Goal: Browse casually

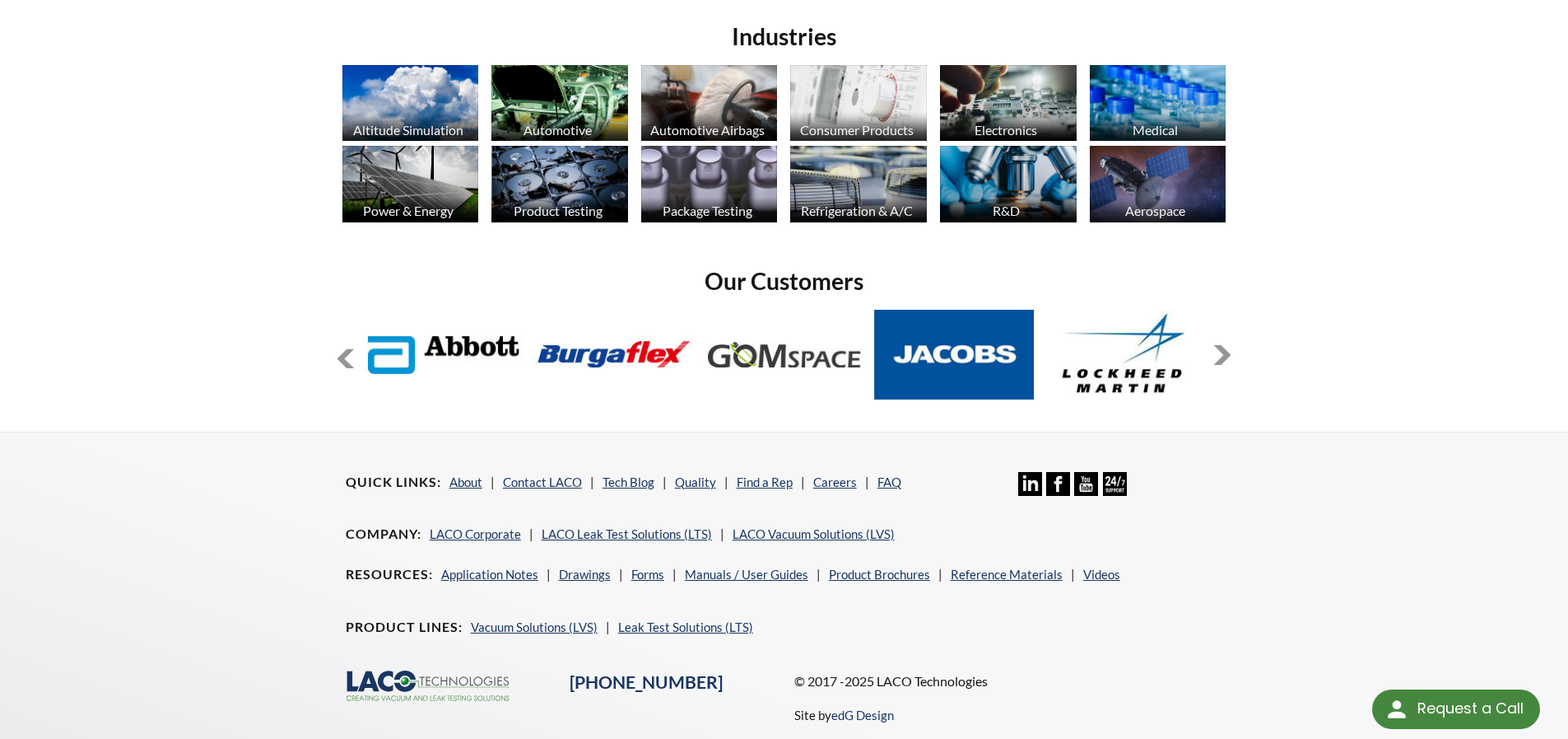
scroll to position [1318, 0]
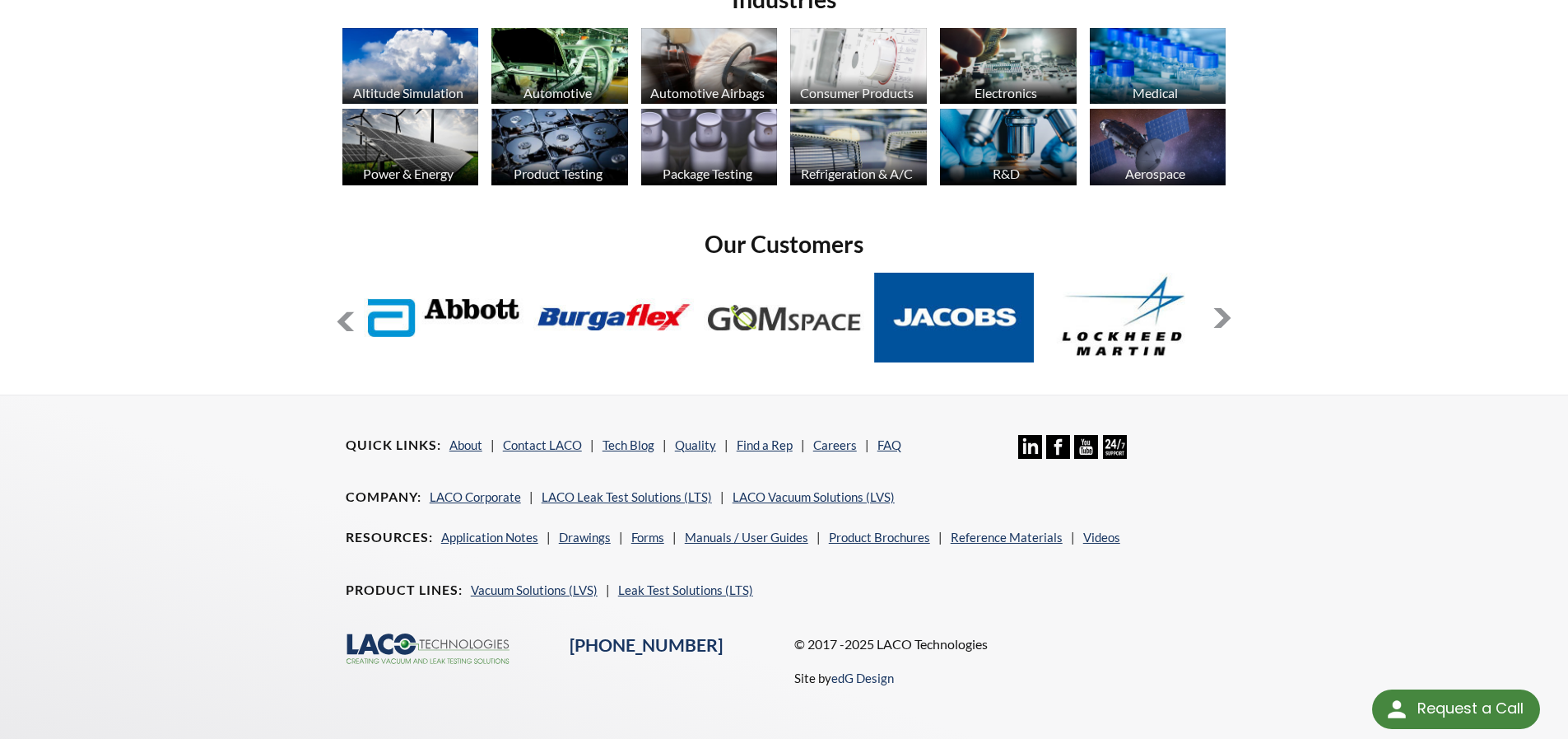
click at [1223, 318] on button at bounding box center [1223, 319] width 20 height 20
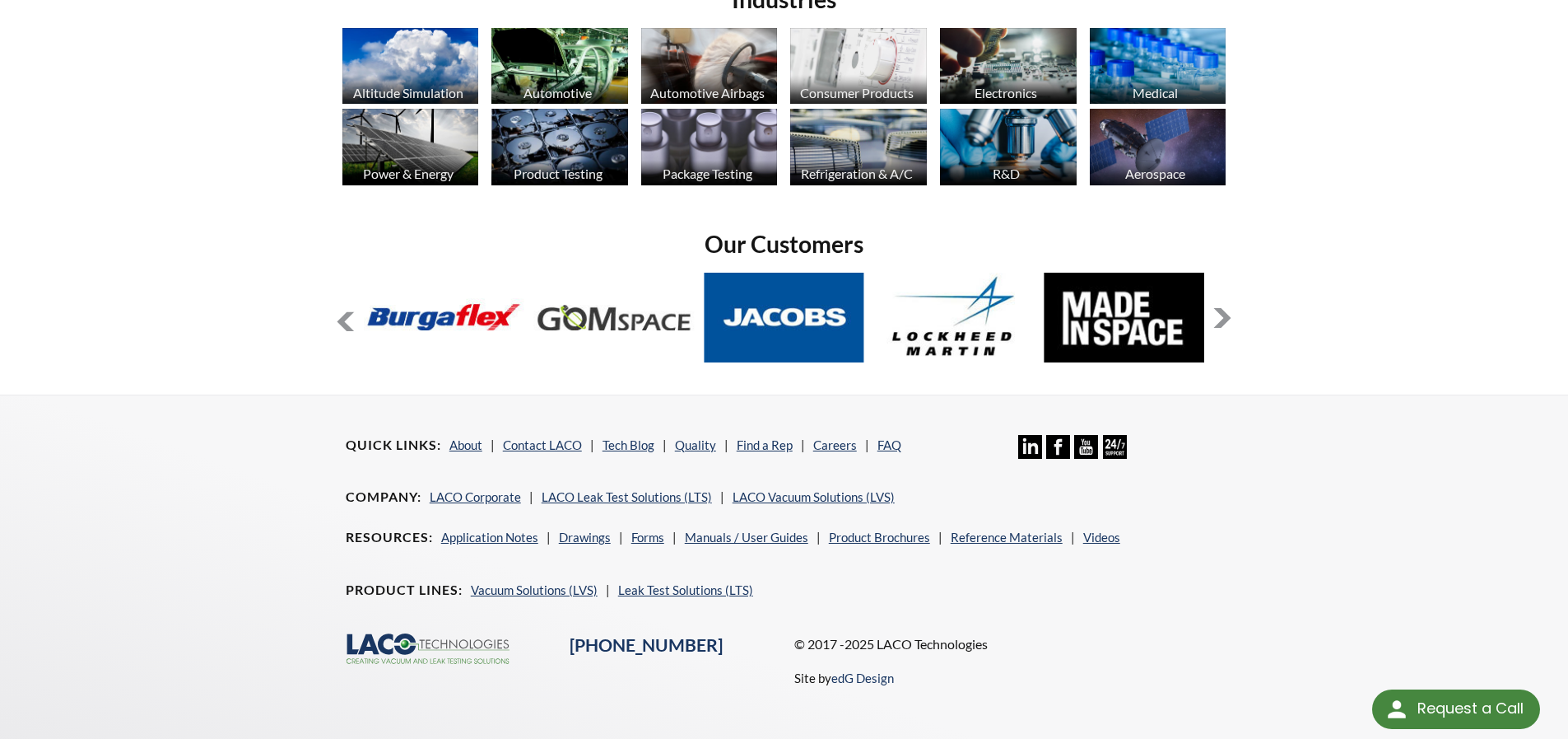
click at [1223, 318] on button at bounding box center [1223, 319] width 20 height 20
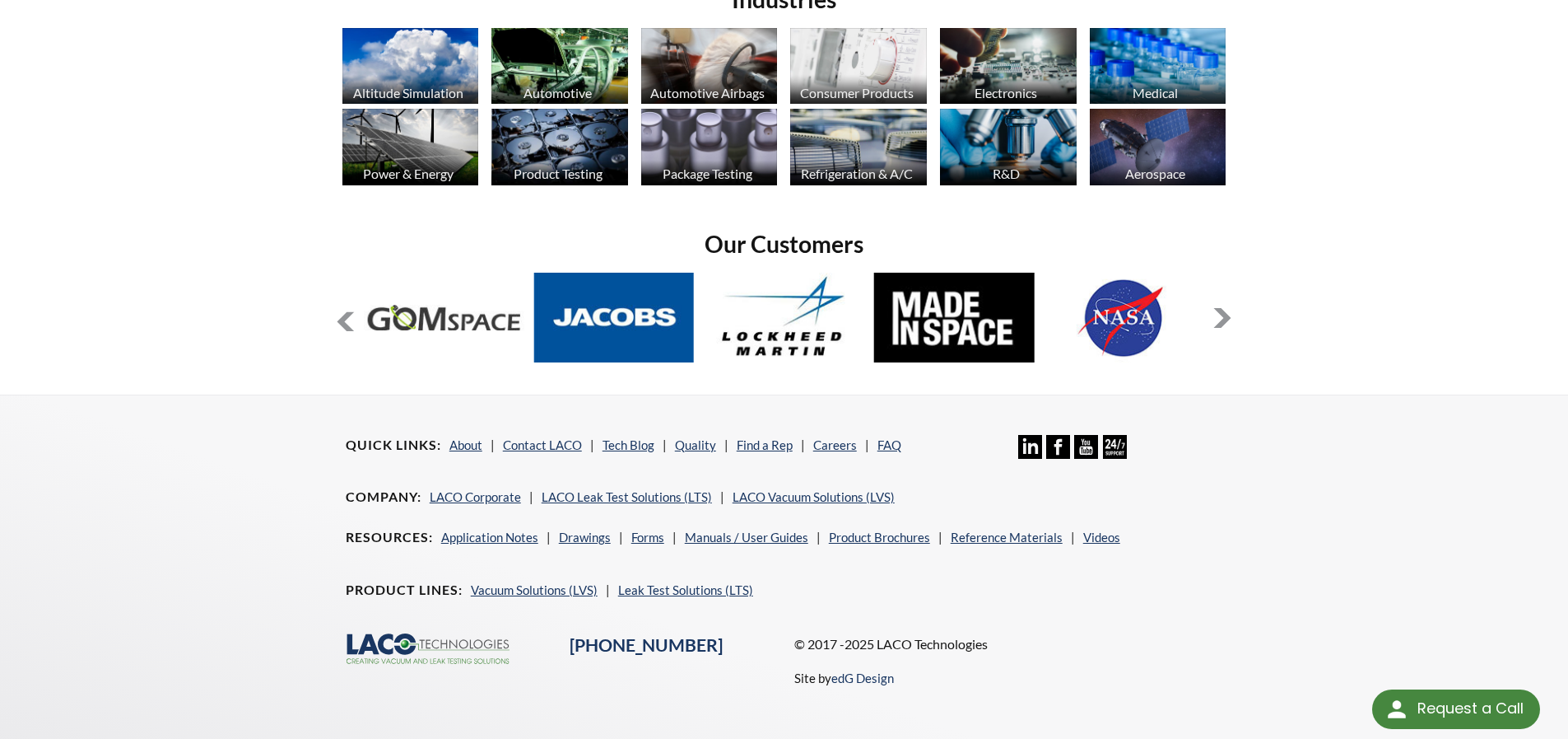
click at [1224, 318] on button at bounding box center [1223, 319] width 20 height 20
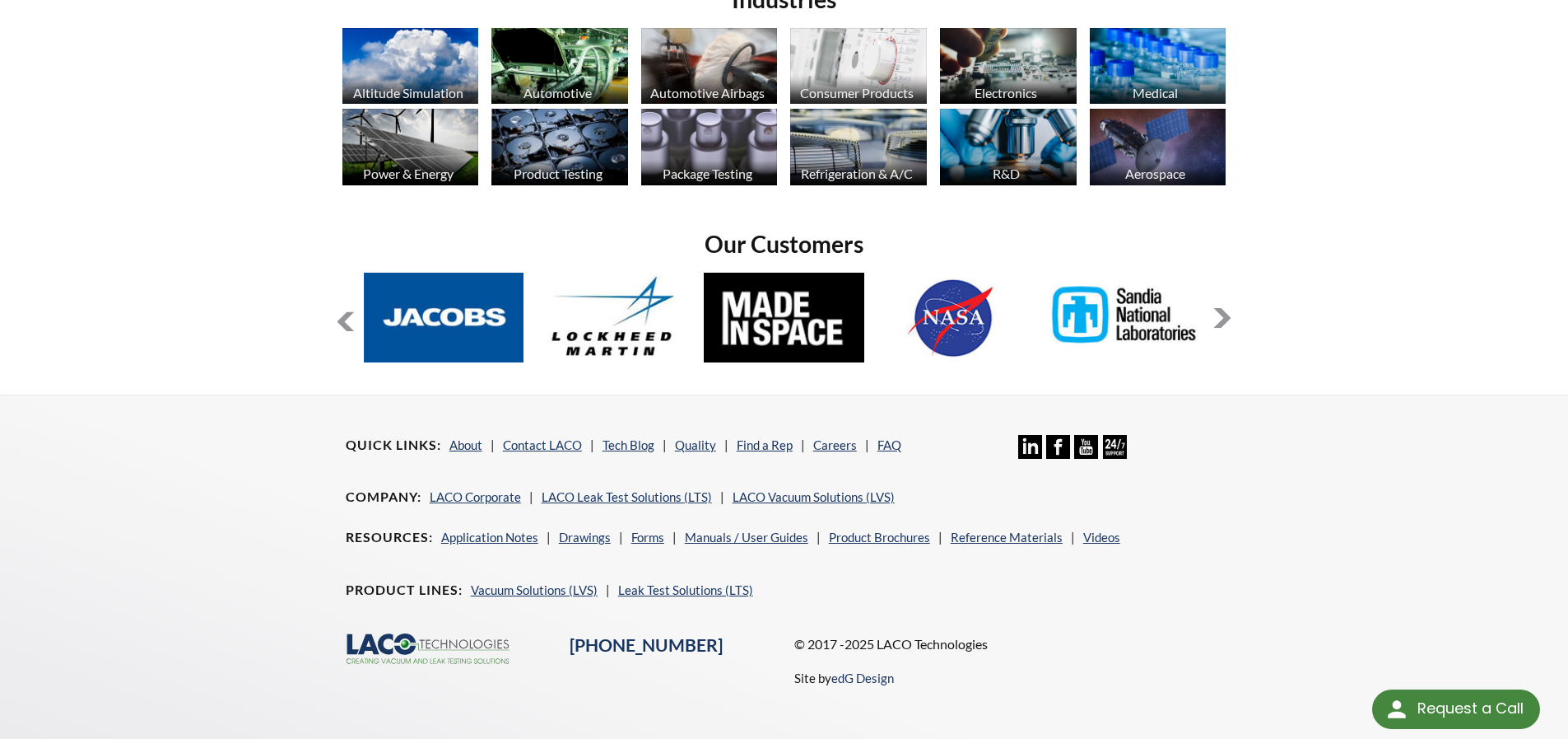
click at [1225, 318] on button at bounding box center [1223, 319] width 20 height 20
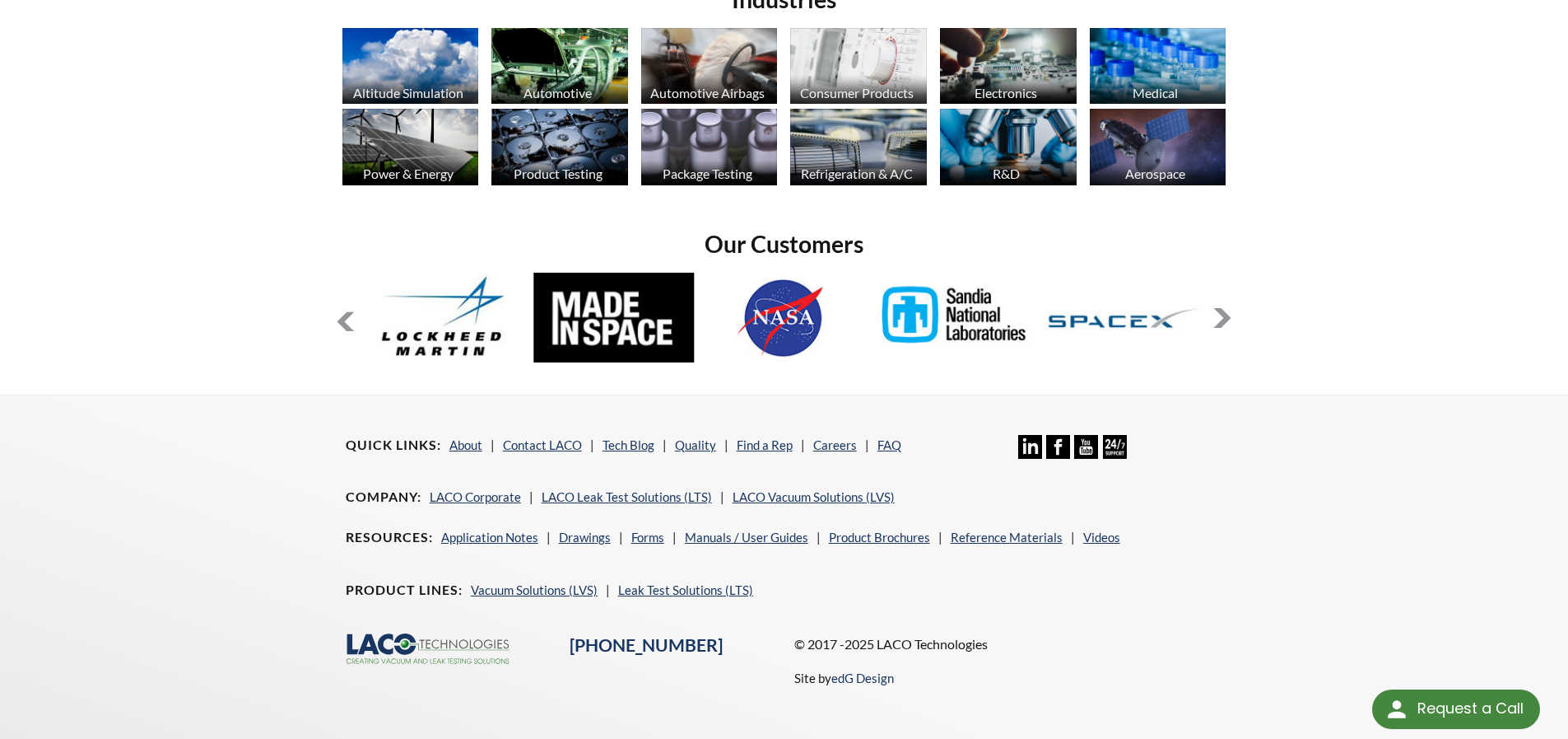
click at [1225, 318] on button at bounding box center [1223, 319] width 20 height 20
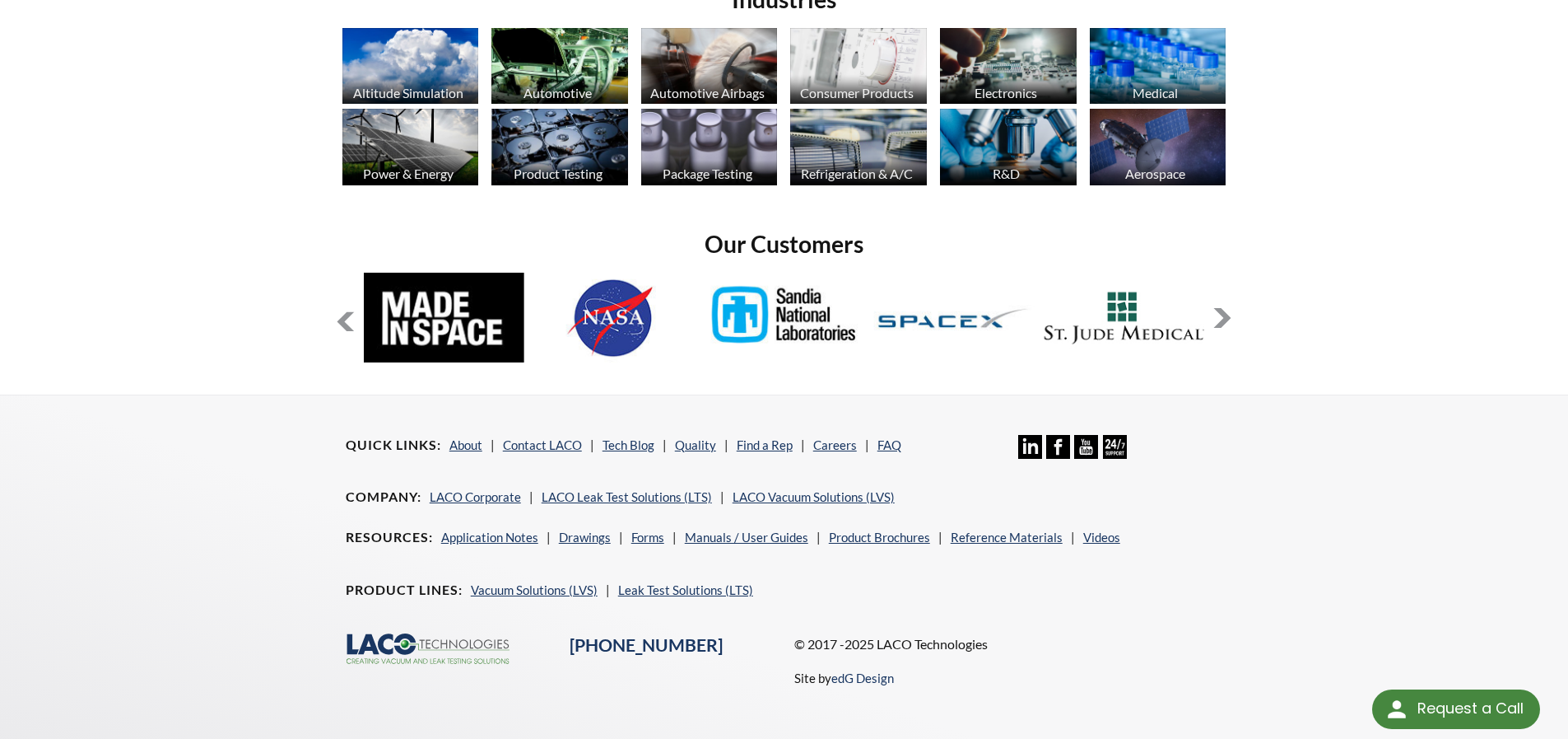
click at [1225, 318] on button at bounding box center [1223, 319] width 20 height 20
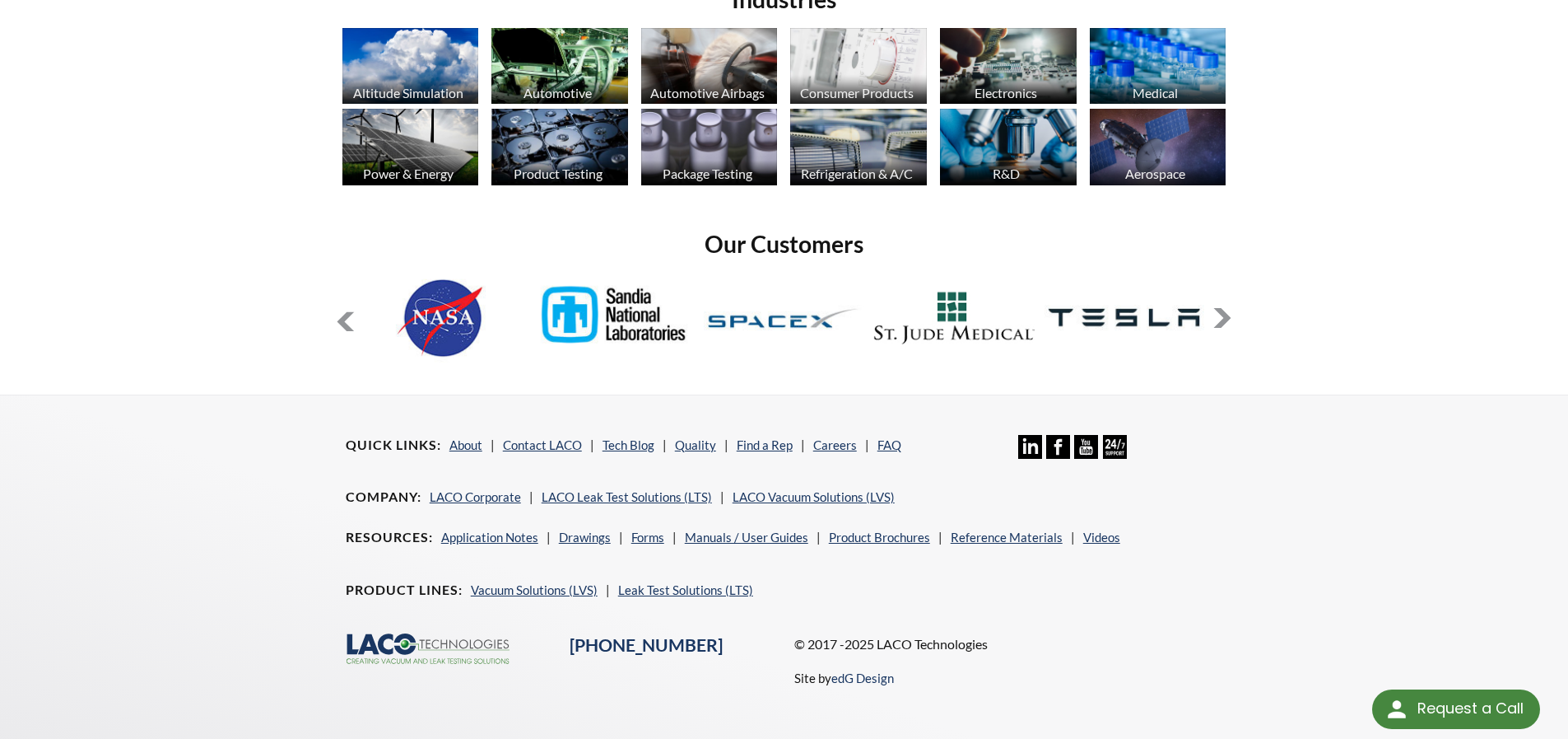
click at [1225, 318] on button at bounding box center [1223, 319] width 20 height 20
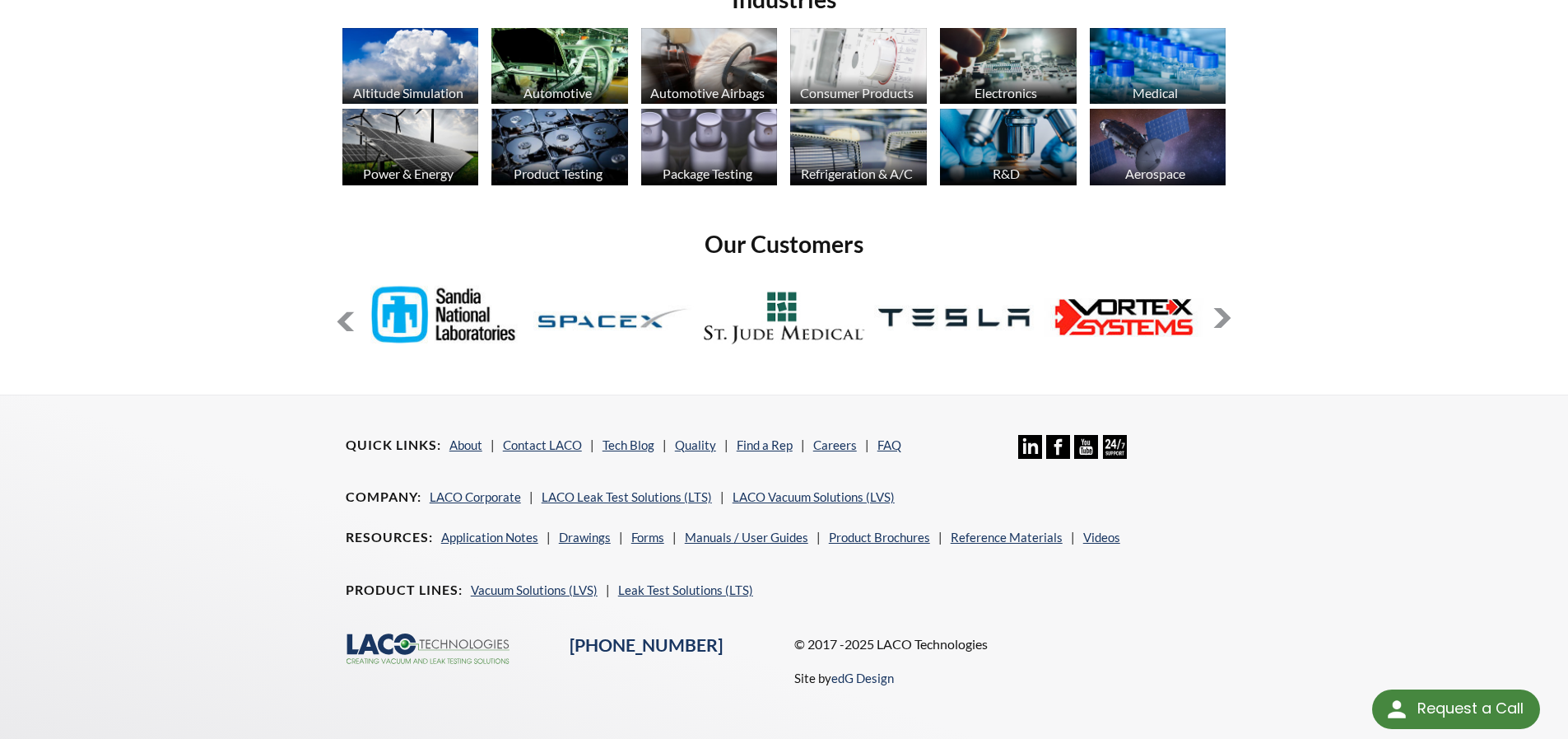
click at [1225, 318] on button at bounding box center [1223, 319] width 20 height 20
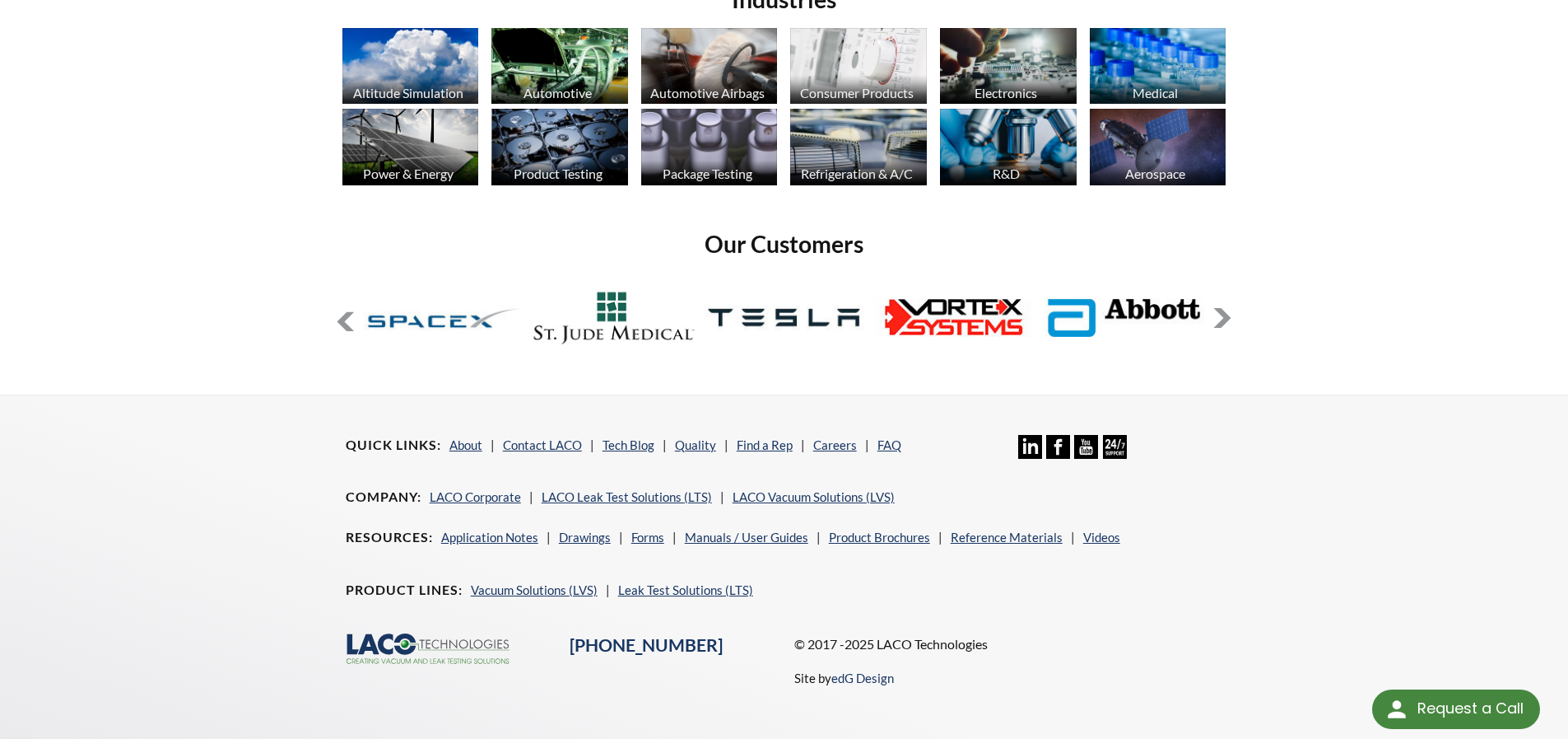
click at [1225, 318] on button at bounding box center [1223, 319] width 20 height 20
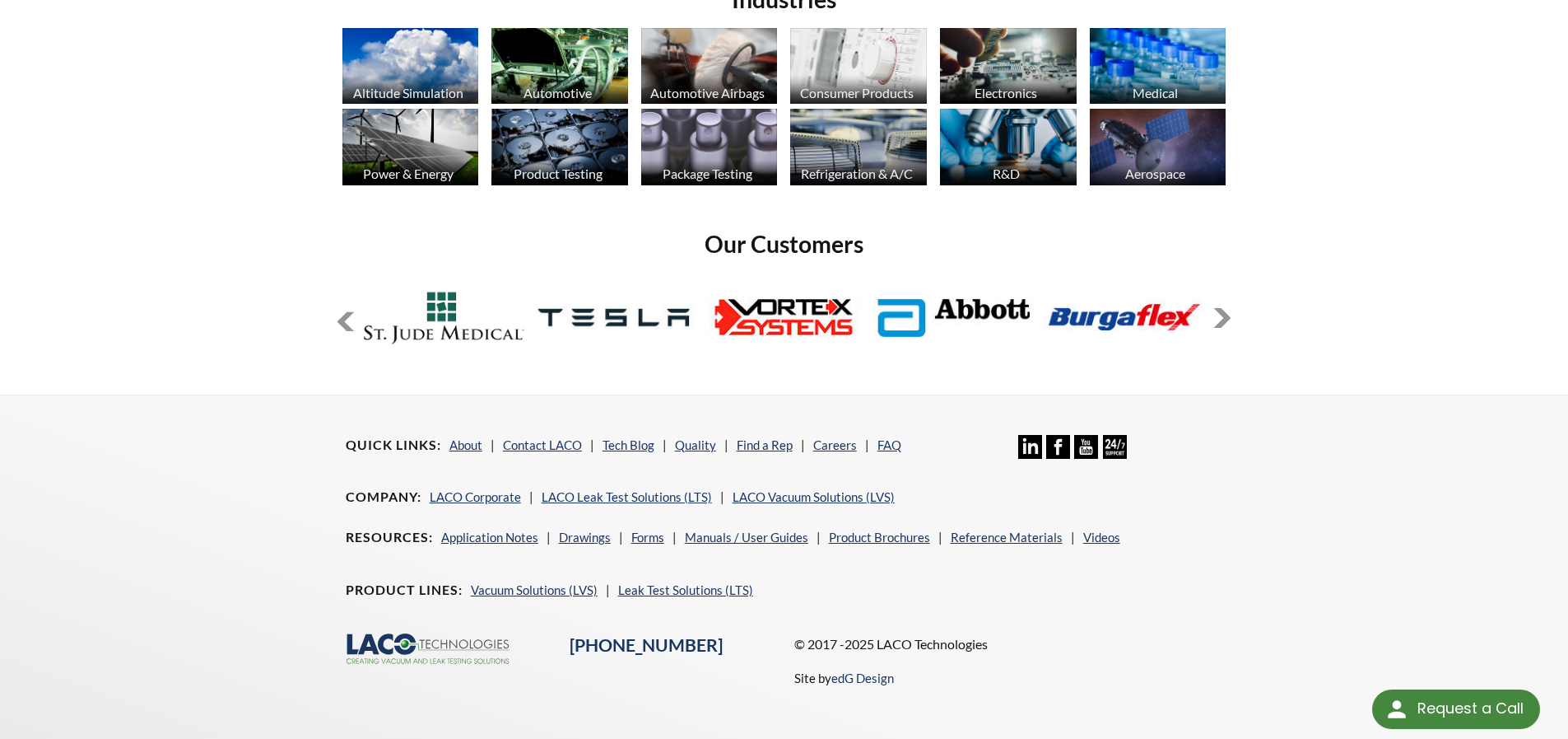
click at [1225, 318] on button at bounding box center [1223, 319] width 20 height 20
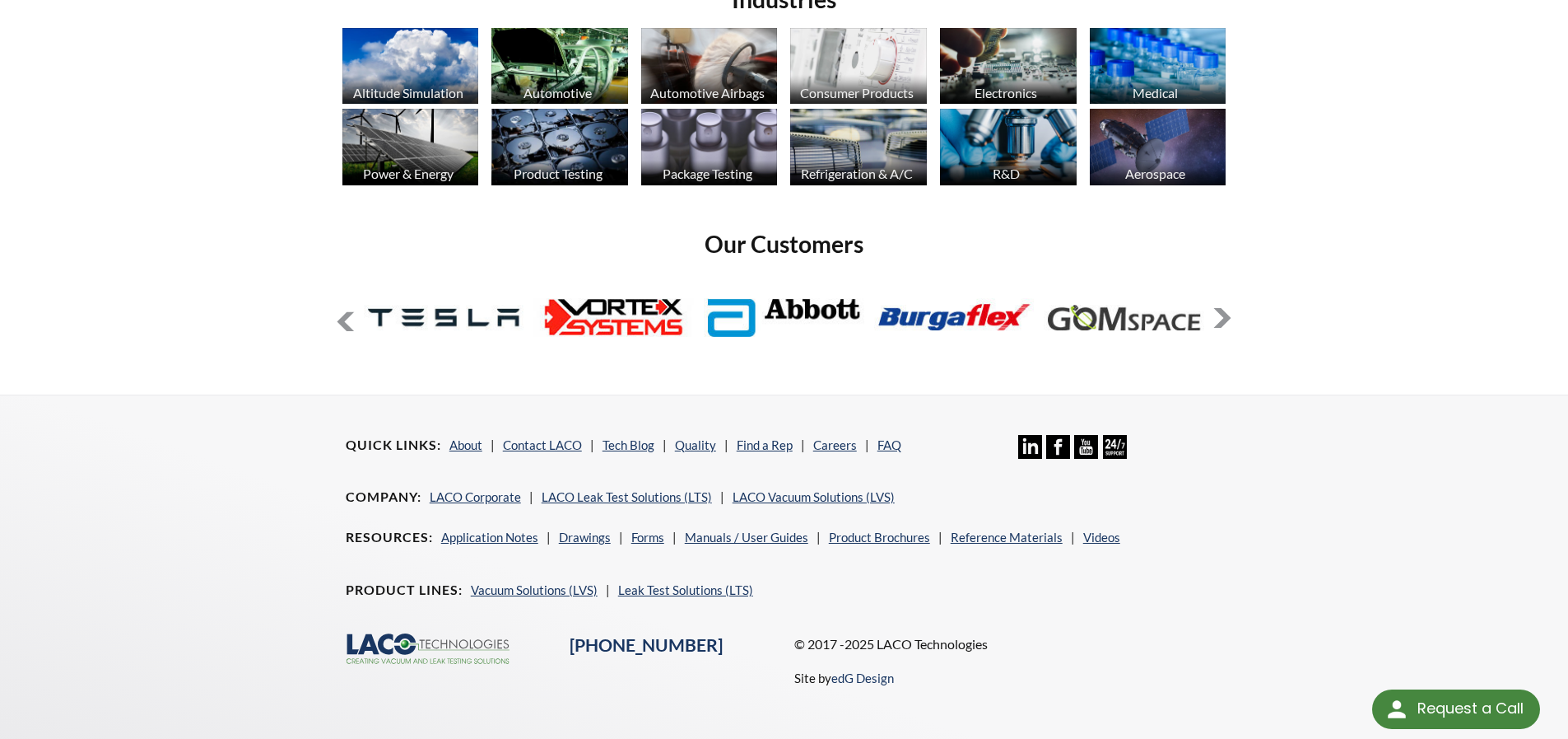
click at [1225, 318] on button at bounding box center [1223, 319] width 20 height 20
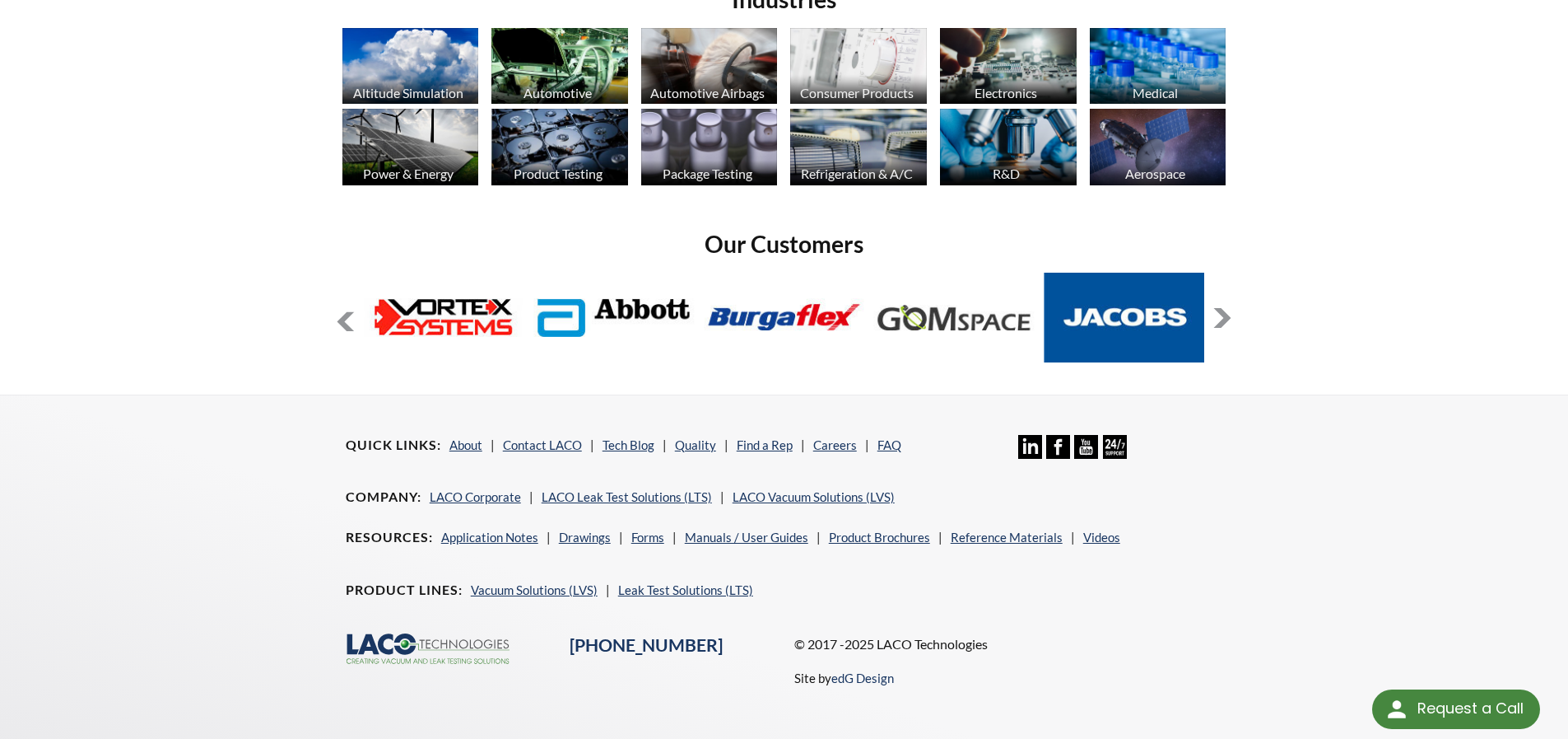
click at [1225, 318] on button at bounding box center [1223, 319] width 20 height 20
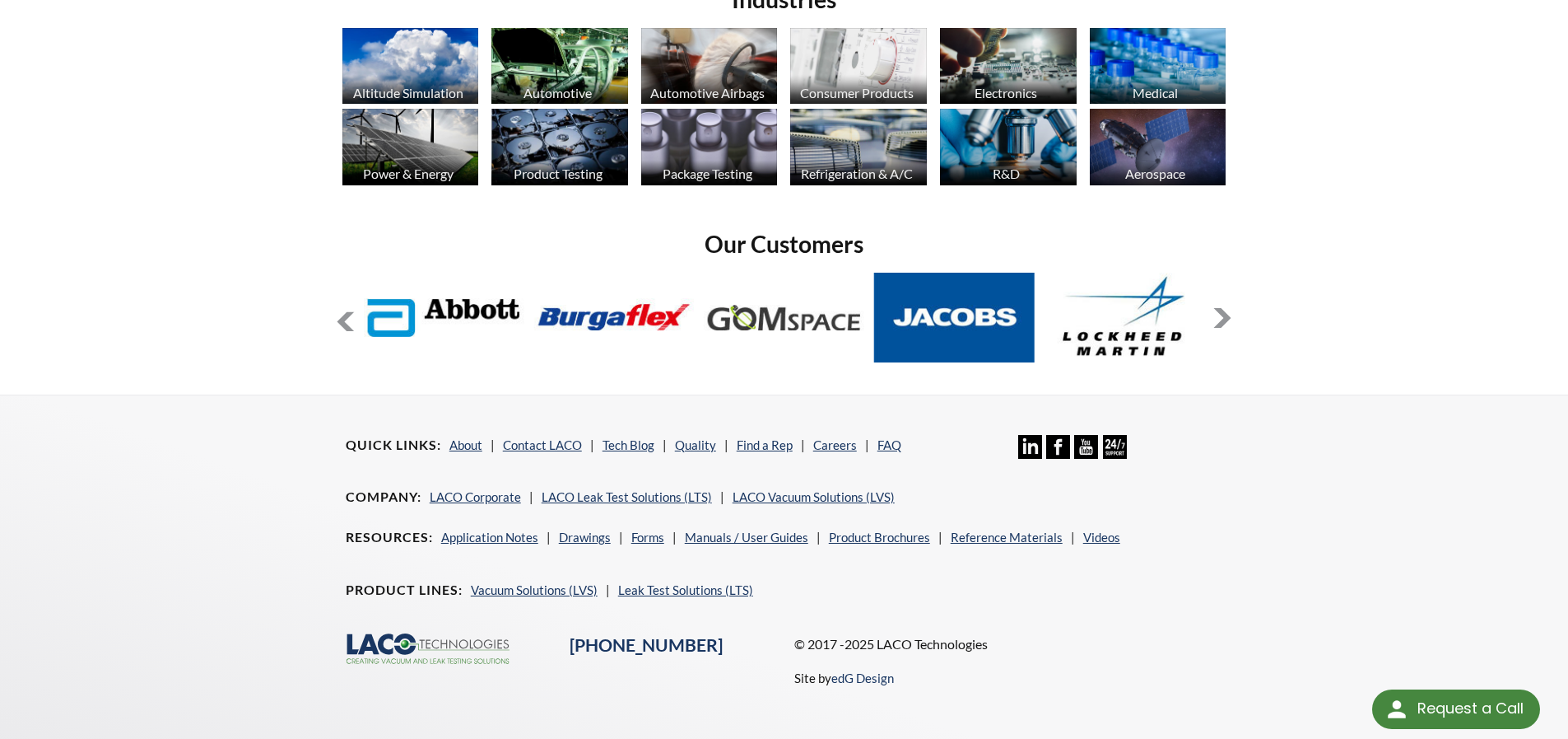
click at [1225, 318] on button at bounding box center [1223, 319] width 20 height 20
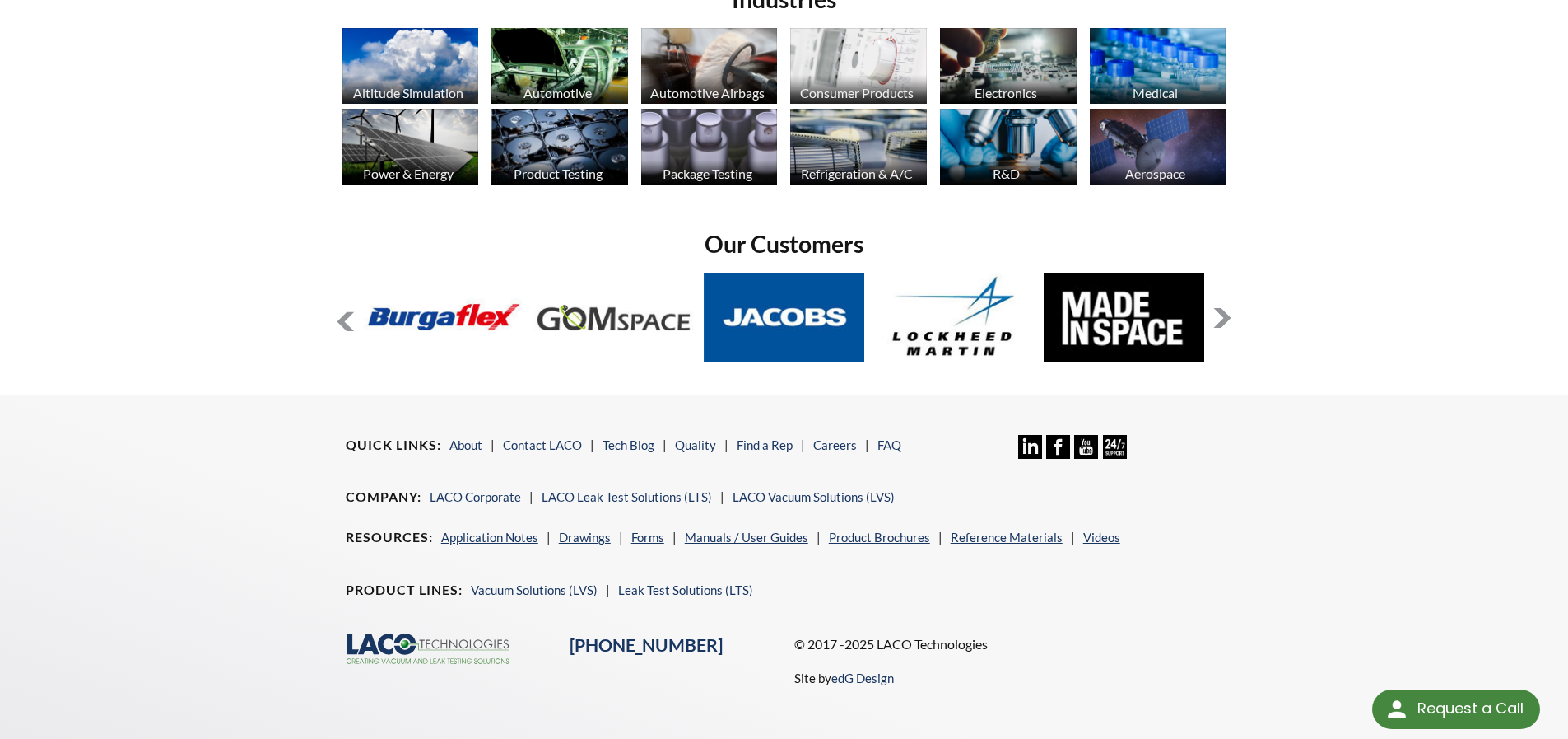
click at [1225, 318] on button at bounding box center [1223, 319] width 20 height 20
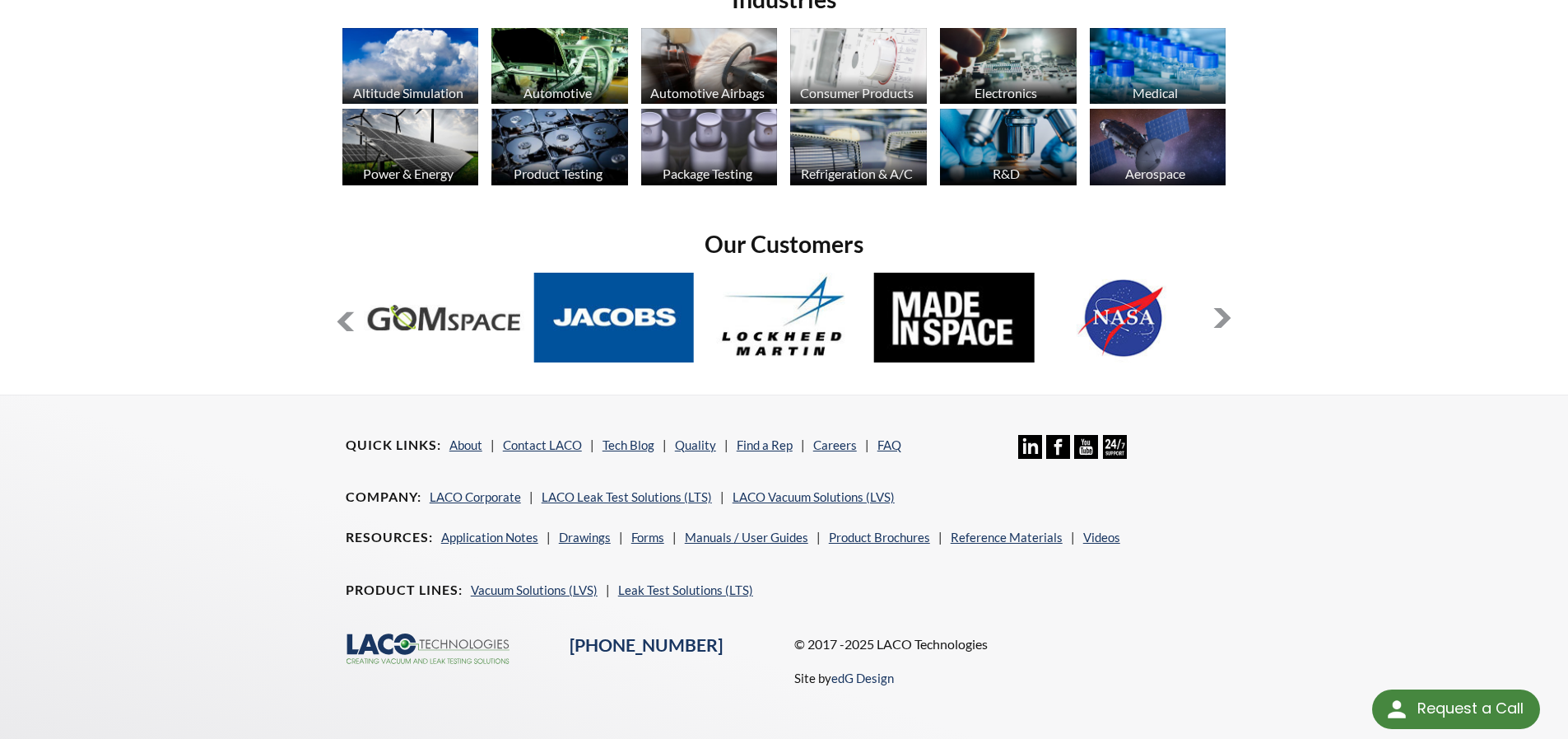
click at [1225, 318] on button at bounding box center [1223, 319] width 20 height 20
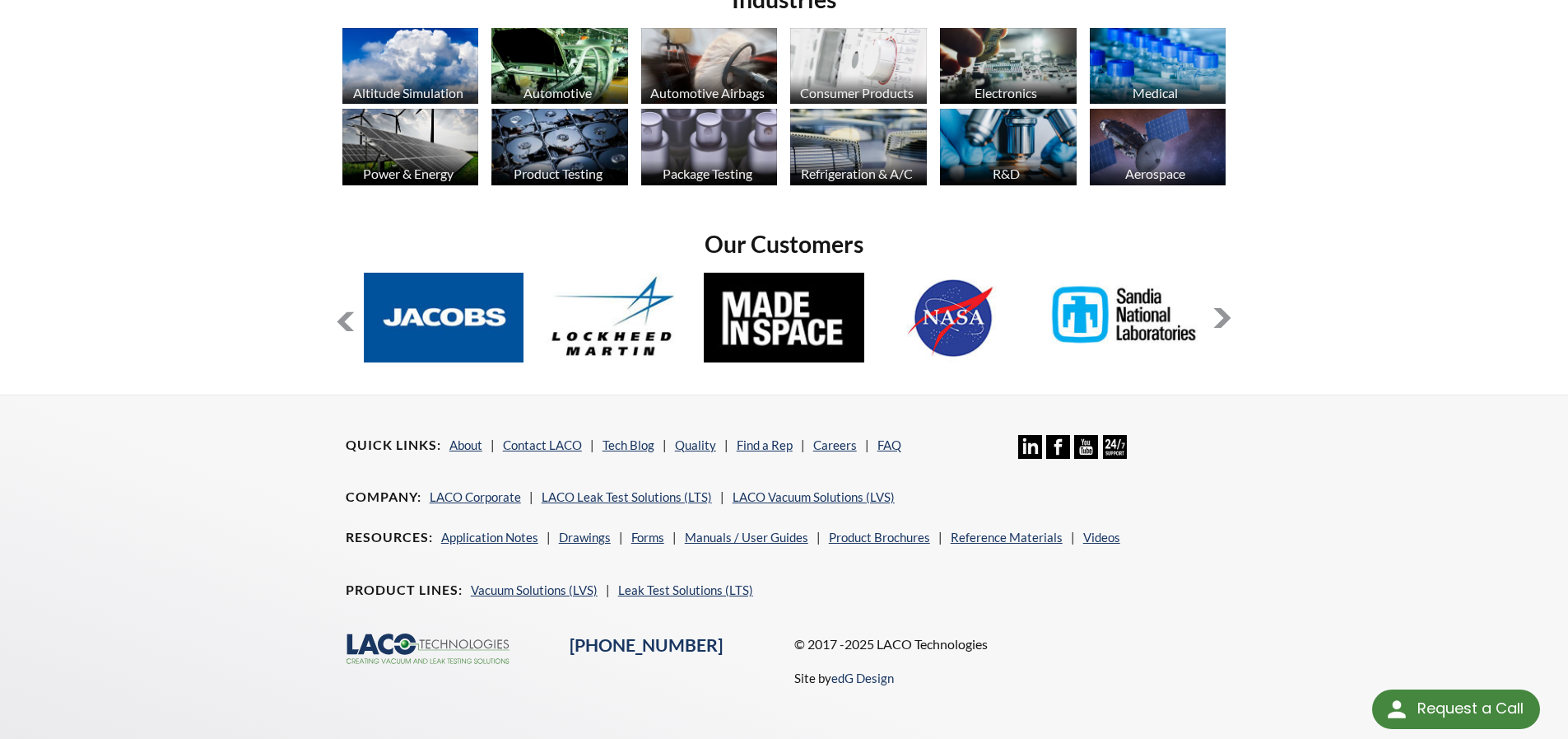
click at [1225, 318] on button at bounding box center [1223, 319] width 20 height 20
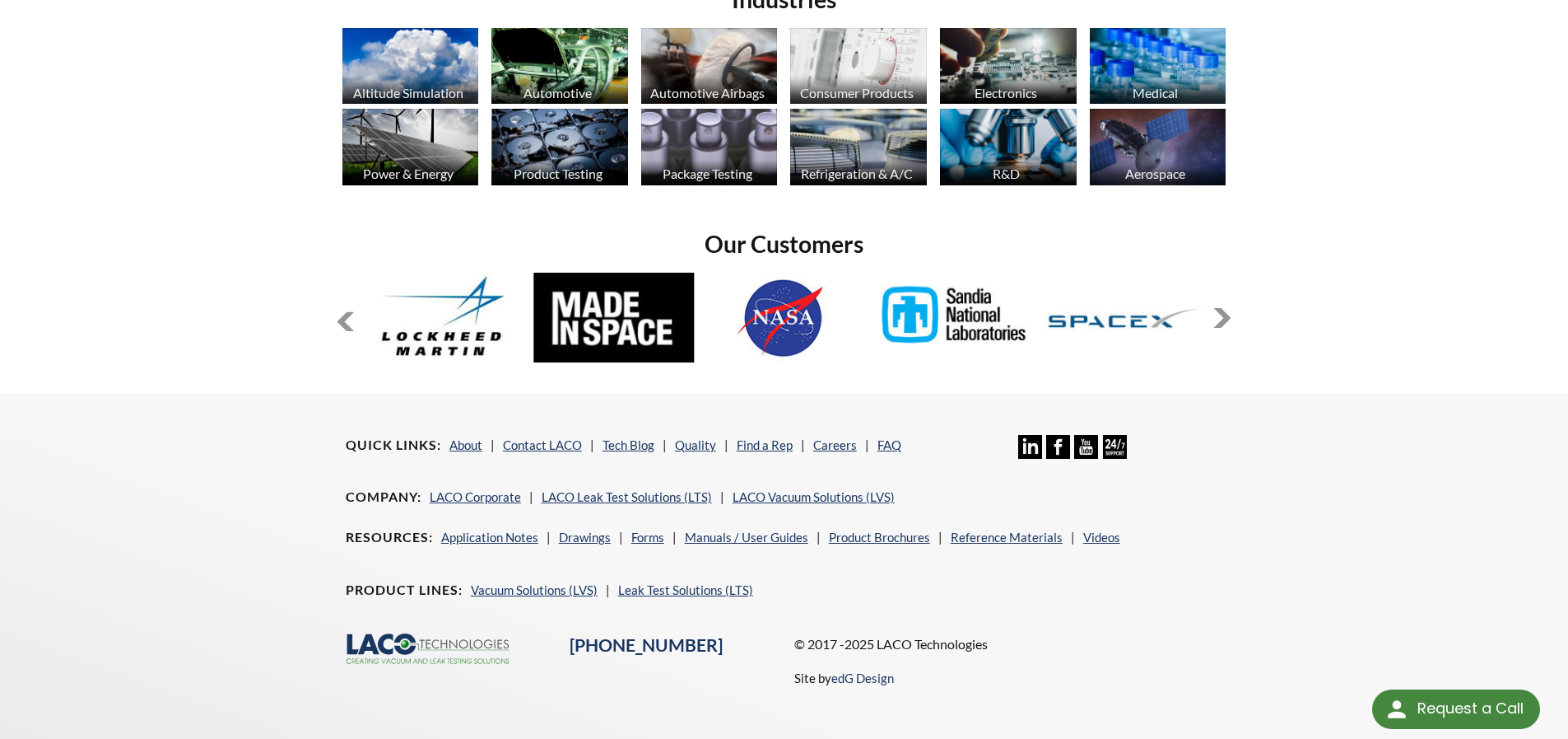
click at [412, 341] on img at bounding box center [444, 318] width 161 height 90
click at [463, 306] on img at bounding box center [444, 318] width 161 height 90
